Goal: Find contact information: Find contact information

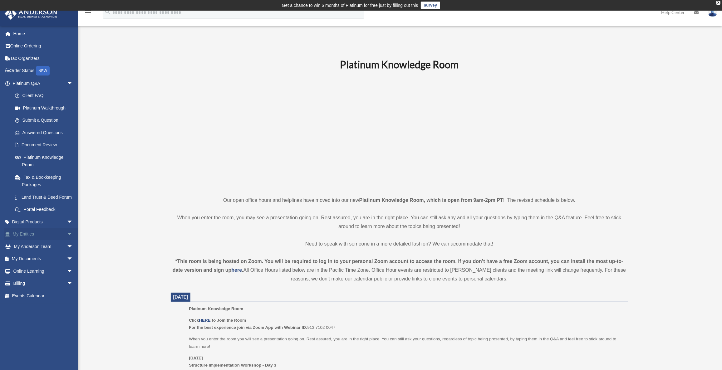
click at [67, 241] on span "arrow_drop_down" at bounding box center [73, 234] width 12 height 13
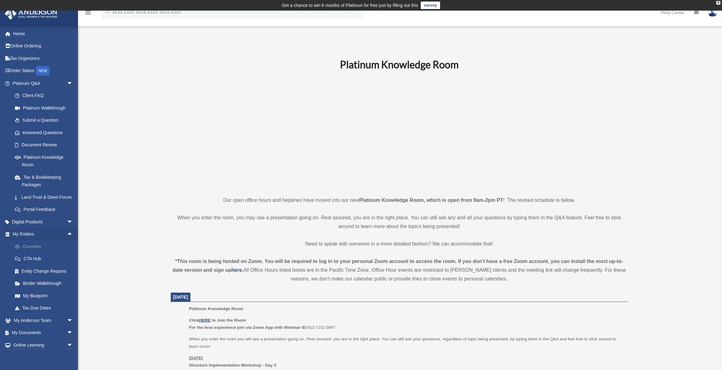
click at [38, 251] on link "Overview" at bounding box center [46, 246] width 74 height 12
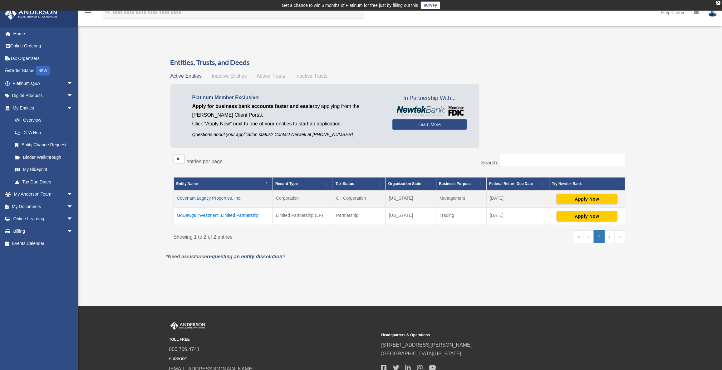
click at [232, 75] on span "Inactive Entities" at bounding box center [229, 75] width 35 height 5
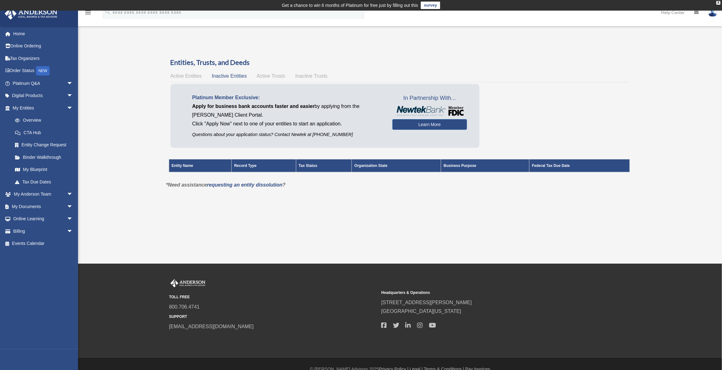
click at [266, 76] on span "Active Trusts" at bounding box center [270, 75] width 29 height 5
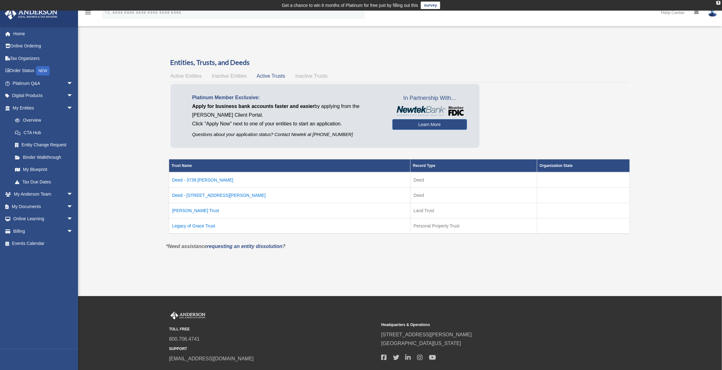
click at [307, 76] on span "Inactive Trusts" at bounding box center [311, 75] width 32 height 5
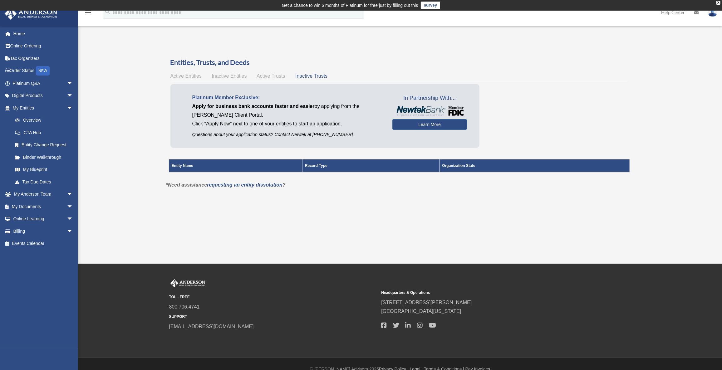
click at [270, 75] on span "Active Trusts" at bounding box center [270, 75] width 29 height 5
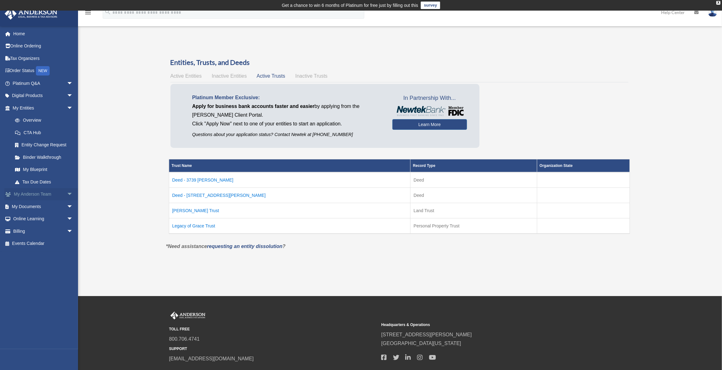
click at [67, 193] on span "arrow_drop_down" at bounding box center [73, 194] width 12 height 13
click at [40, 203] on link "My Anderson Team" at bounding box center [46, 206] width 74 height 12
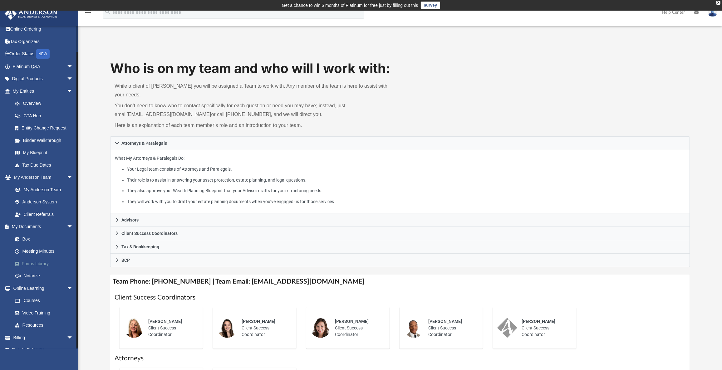
scroll to position [25, 0]
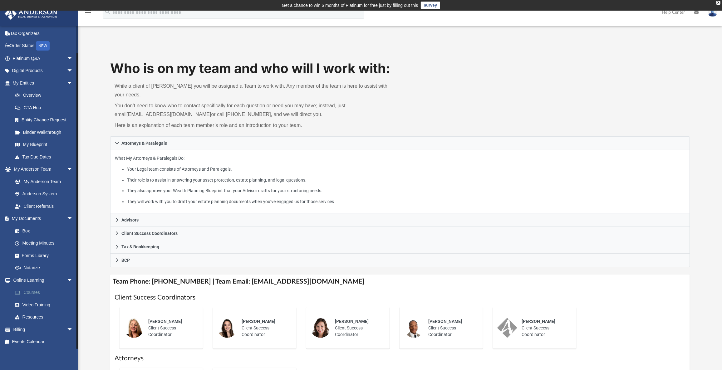
click at [40, 290] on link "Courses" at bounding box center [46, 292] width 74 height 12
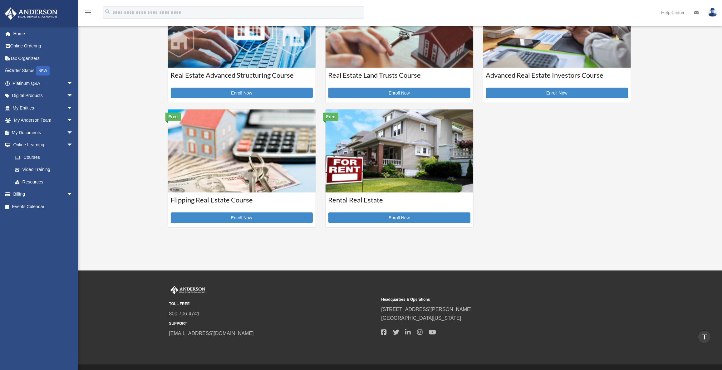
scroll to position [132, 0]
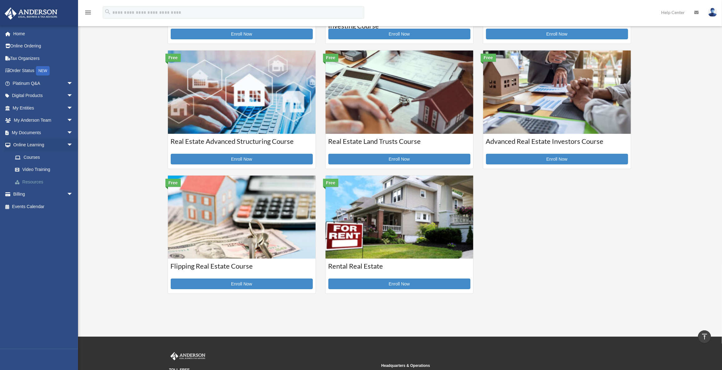
click at [31, 180] on link "Resources" at bounding box center [46, 182] width 74 height 12
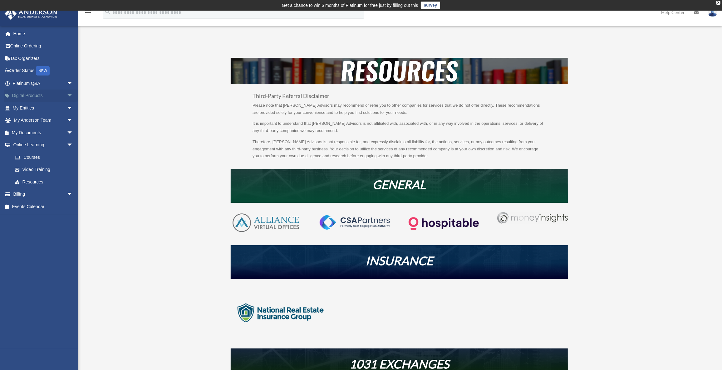
click at [67, 95] on span "arrow_drop_down" at bounding box center [73, 96] width 12 height 13
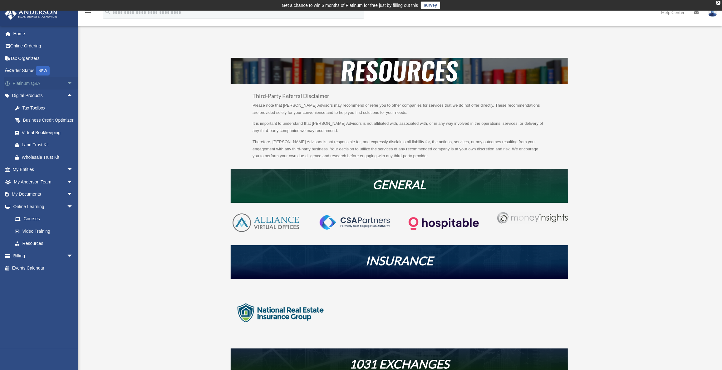
click at [67, 83] on span "arrow_drop_down" at bounding box center [73, 83] width 12 height 13
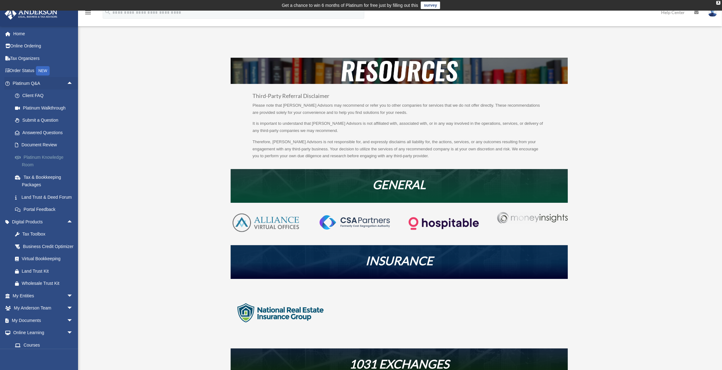
click at [43, 155] on link "Platinum Knowledge Room" at bounding box center [46, 161] width 74 height 20
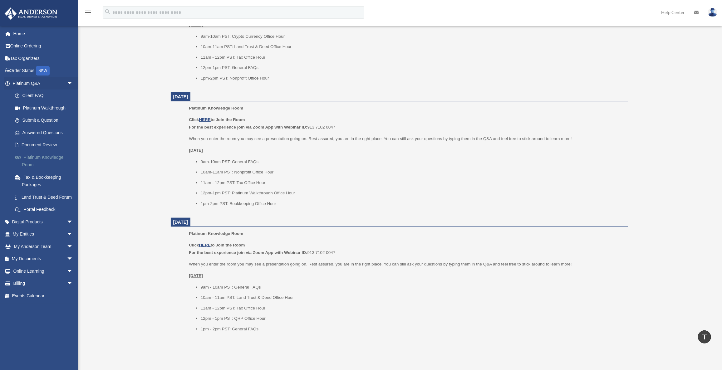
scroll to position [529, 0]
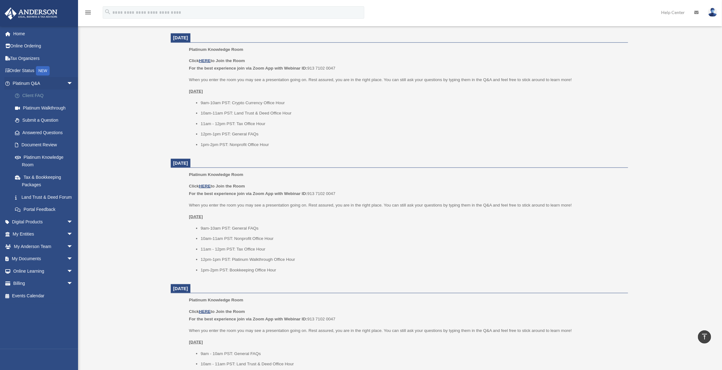
click at [31, 94] on link "Client FAQ" at bounding box center [46, 96] width 74 height 12
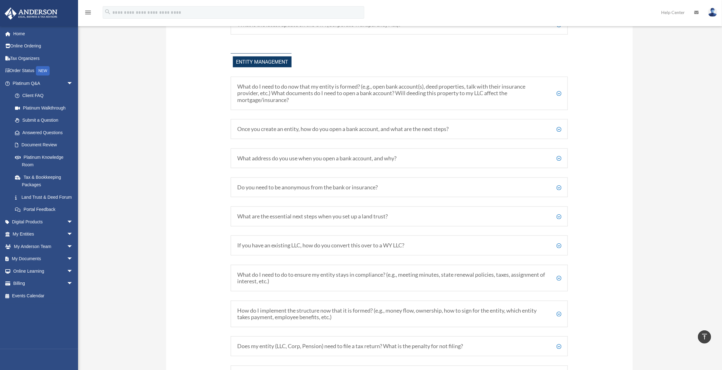
scroll to position [728, 0]
click at [558, 125] on h5 "Once you create an entity, how do you open a bank account, and what are the nex…" at bounding box center [399, 128] width 324 height 7
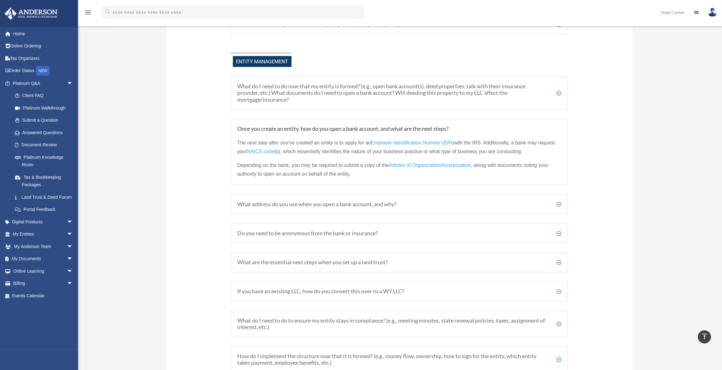
click at [557, 201] on h5 "What address do you use when you open a bank account, and why?" at bounding box center [399, 204] width 324 height 7
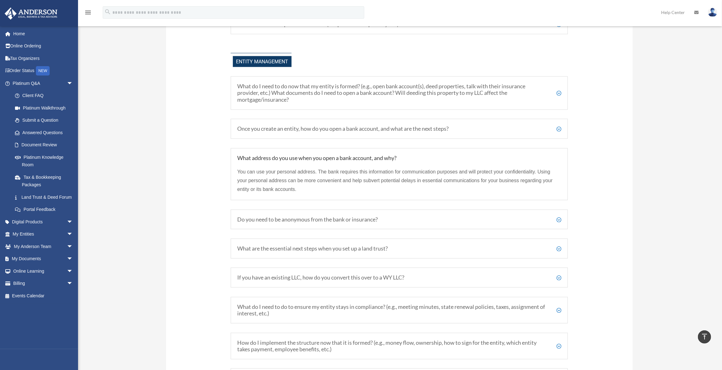
click at [561, 216] on h5 "Do you need to be anonymous from the bank or insurance?" at bounding box center [399, 219] width 324 height 7
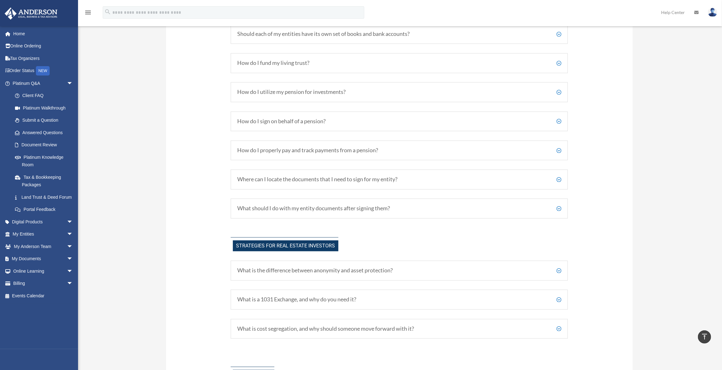
scroll to position [1125, 0]
click at [559, 204] on h5 "What should I do with my entity documents after signing them?" at bounding box center [399, 207] width 324 height 7
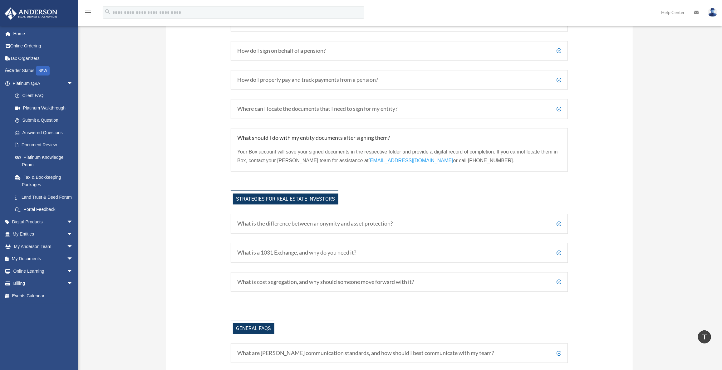
scroll to position [1136, 0]
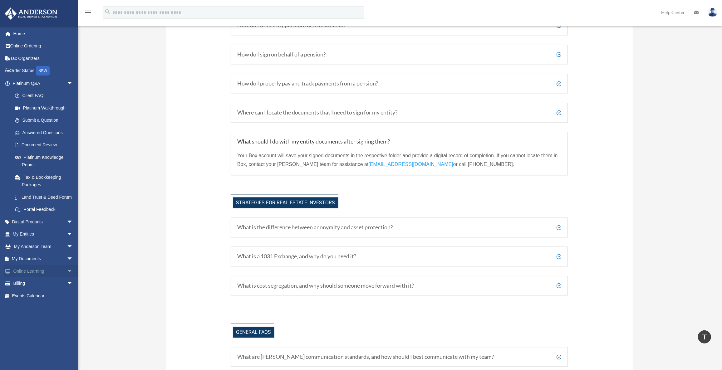
click at [67, 277] on span "arrow_drop_down" at bounding box center [73, 271] width 12 height 13
click at [33, 290] on link "Courses" at bounding box center [46, 283] width 74 height 12
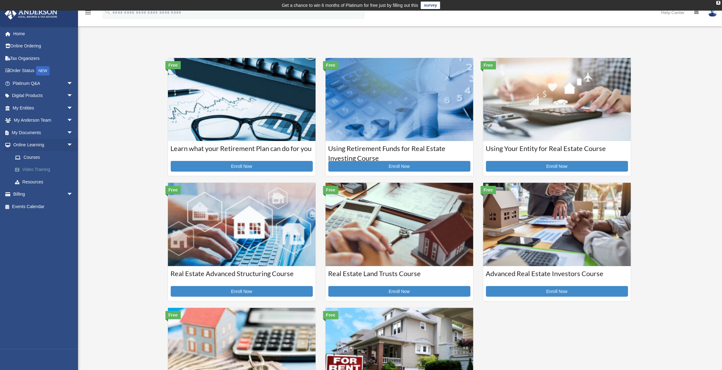
click at [36, 168] on link "Video Training" at bounding box center [46, 170] width 74 height 12
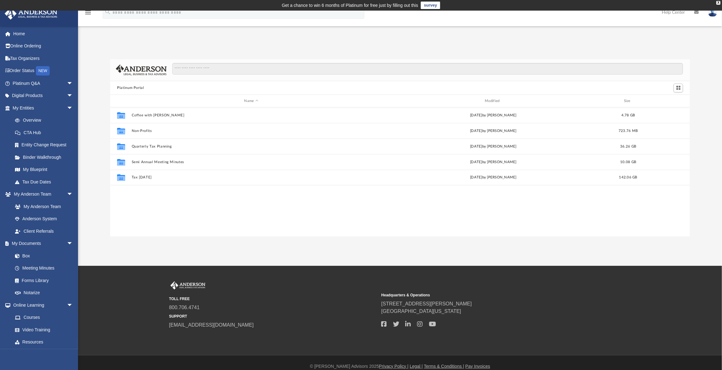
scroll to position [137, 575]
click at [40, 204] on link "My Anderson Team" at bounding box center [46, 206] width 74 height 12
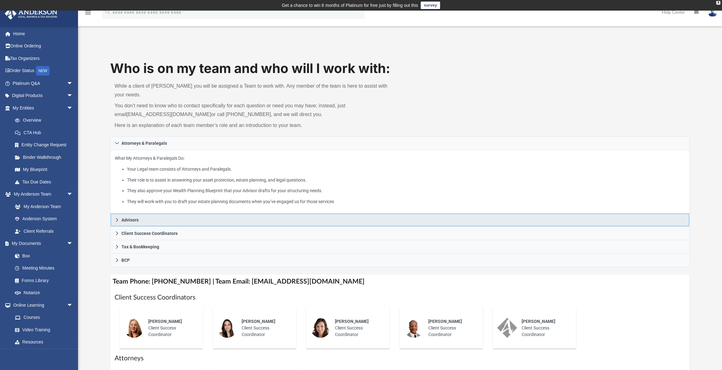
click at [117, 218] on icon at bounding box center [117, 220] width 2 height 4
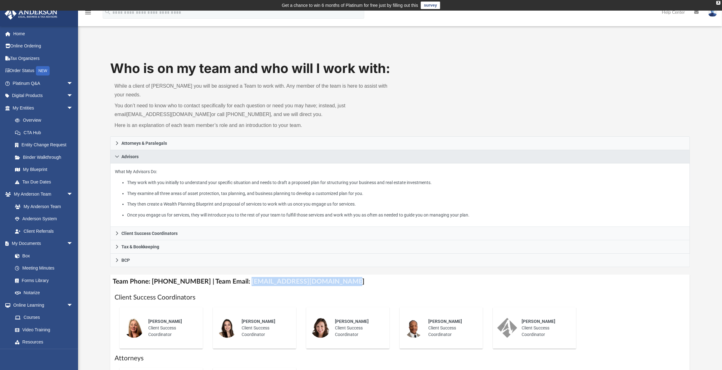
drag, startPoint x: 238, startPoint y: 271, endPoint x: 346, endPoint y: 266, distance: 107.7
click at [346, 275] on h4 "Team Phone: [PHONE_NUMBER] | Team Email: [EMAIL_ADDRESS][DOMAIN_NAME]" at bounding box center [399, 282] width 579 height 14
copy h4 "[EMAIL_ADDRESS][DOMAIN_NAME]"
